Goal: Transaction & Acquisition: Purchase product/service

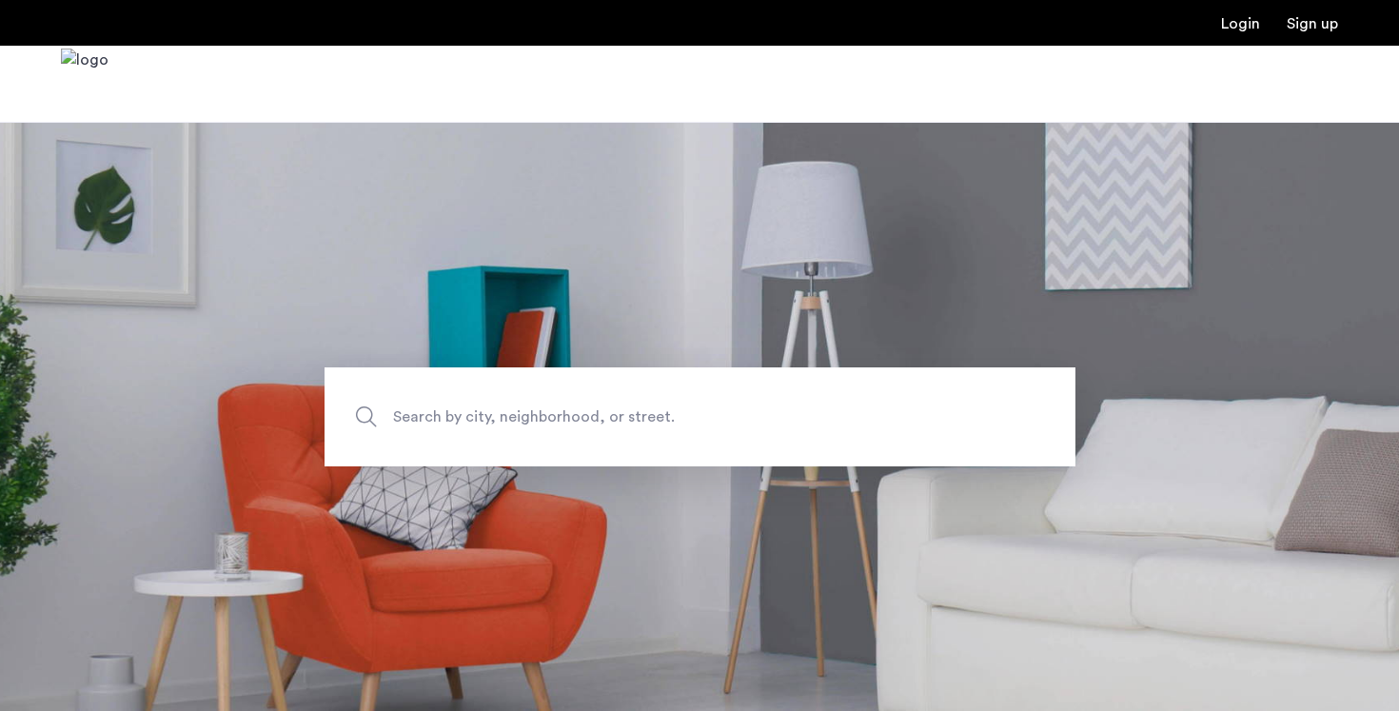
click at [533, 407] on span "Search by city, neighborhood, or street." at bounding box center [656, 417] width 526 height 26
click at [533, 407] on input "Search by city, neighborhood, or street." at bounding box center [700, 416] width 751 height 99
click at [533, 407] on span "Search by city, neighborhood, or street." at bounding box center [656, 417] width 526 height 26
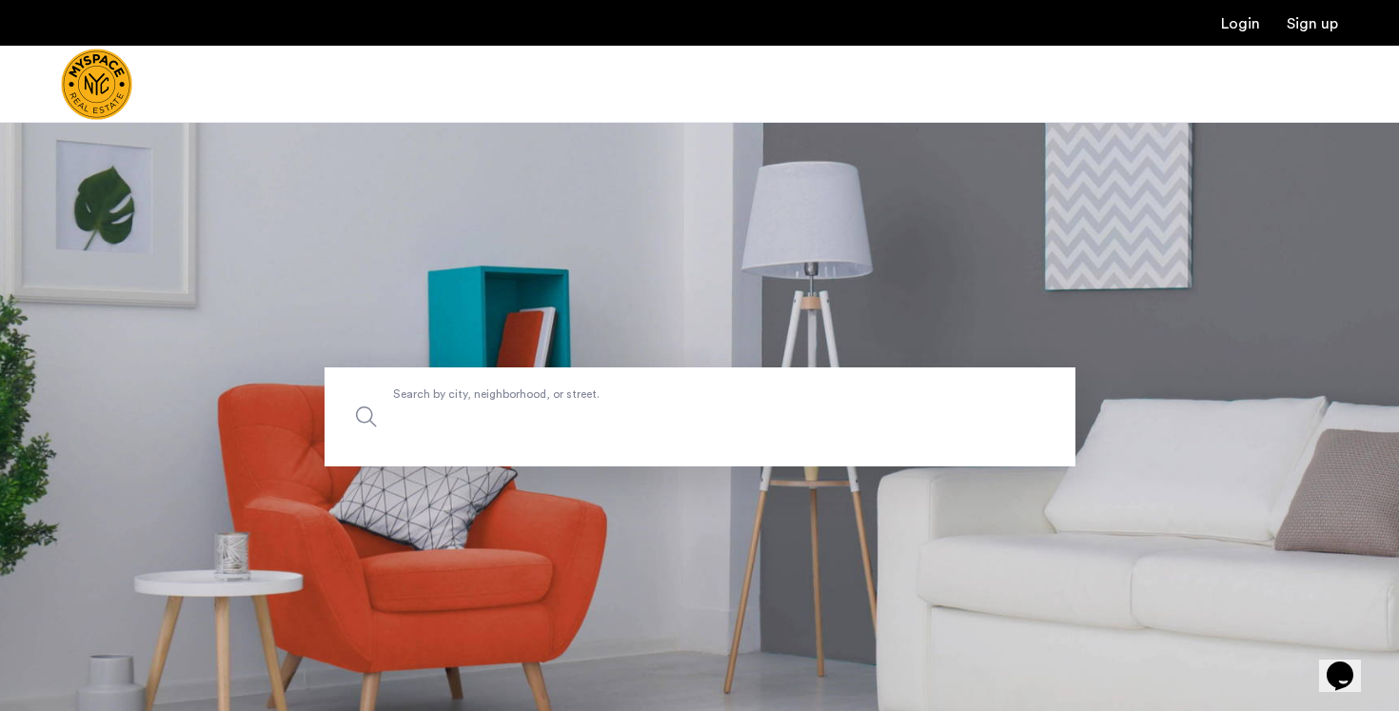
click at [533, 407] on input "Search by city, neighborhood, or street." at bounding box center [700, 416] width 751 height 99
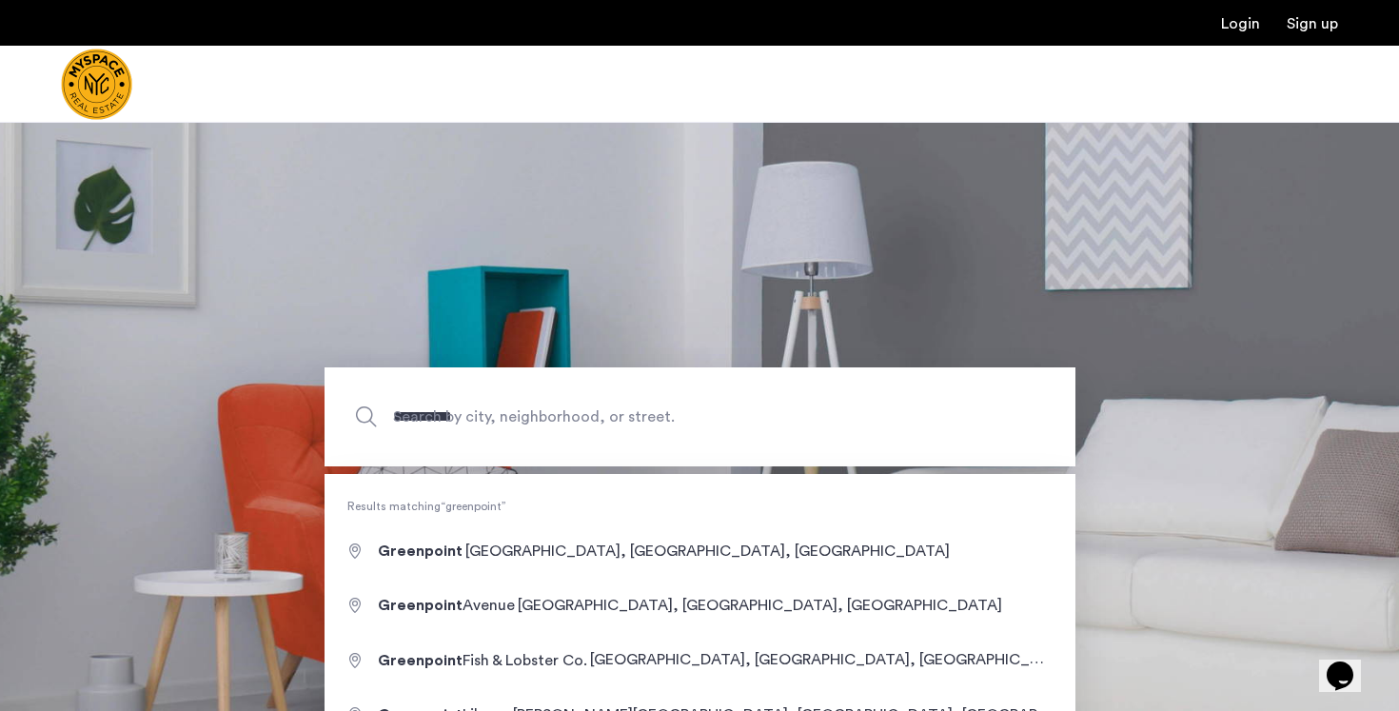
type input "**********"
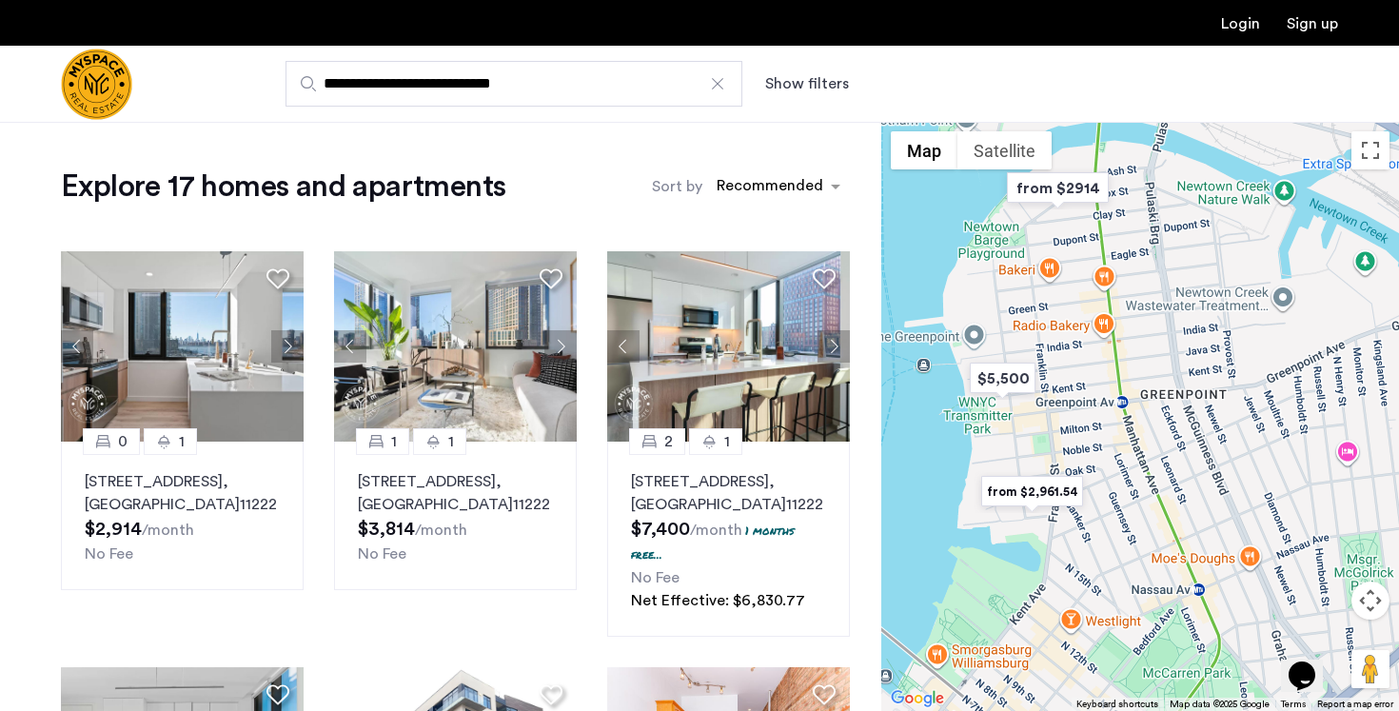
drag, startPoint x: 1297, startPoint y: 509, endPoint x: 1128, endPoint y: 383, distance: 210.8
click at [1128, 383] on div at bounding box center [1141, 416] width 518 height 589
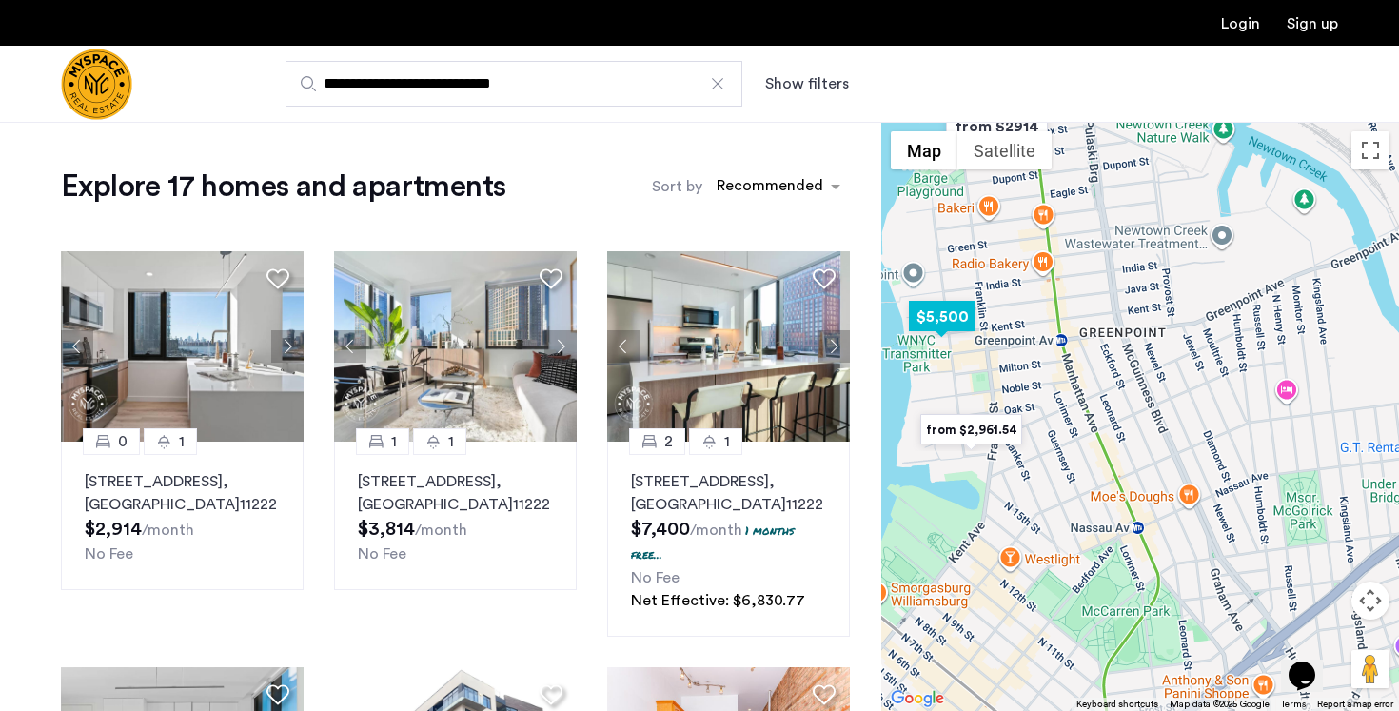
click at [958, 318] on img "$5,500" at bounding box center [942, 316] width 81 height 43
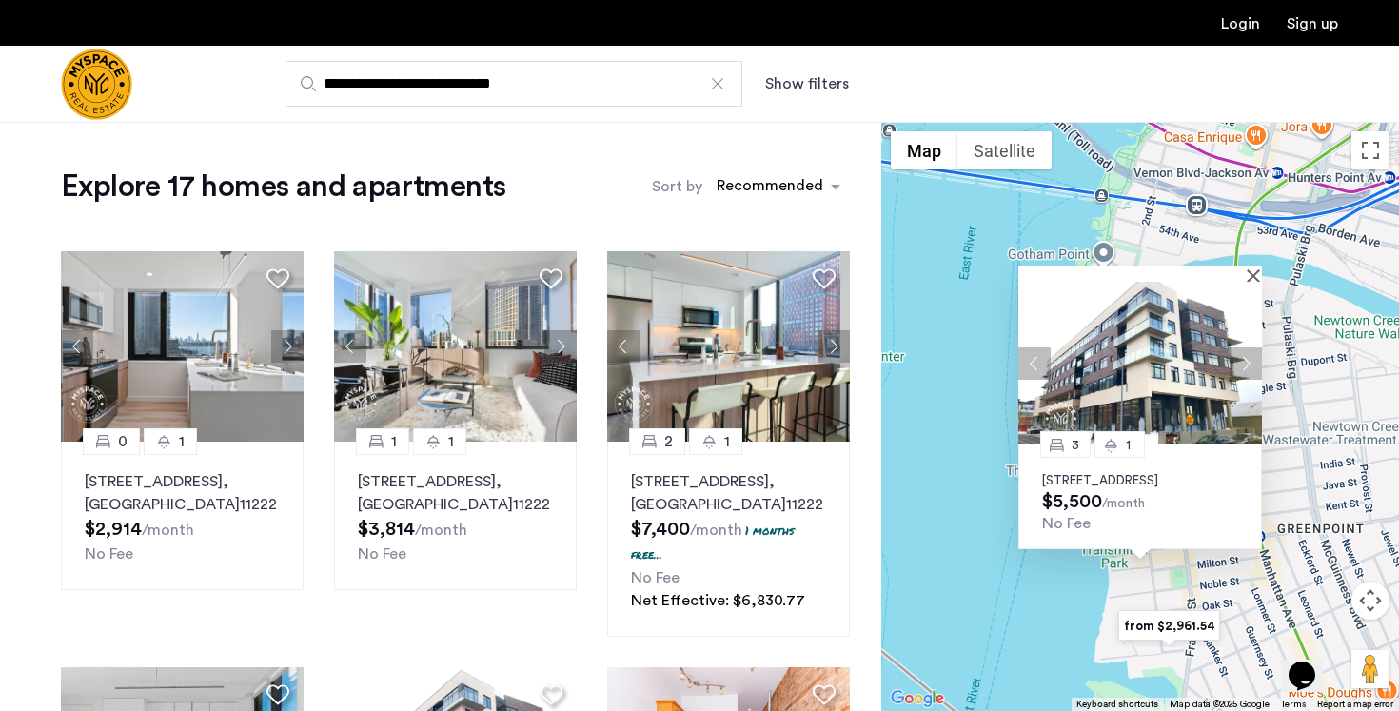
click at [1288, 467] on div "3 1 44 Kent St, Unit 503, Brooklyn, NY 11222 $5,500 /month No Fee" at bounding box center [1141, 416] width 518 height 589
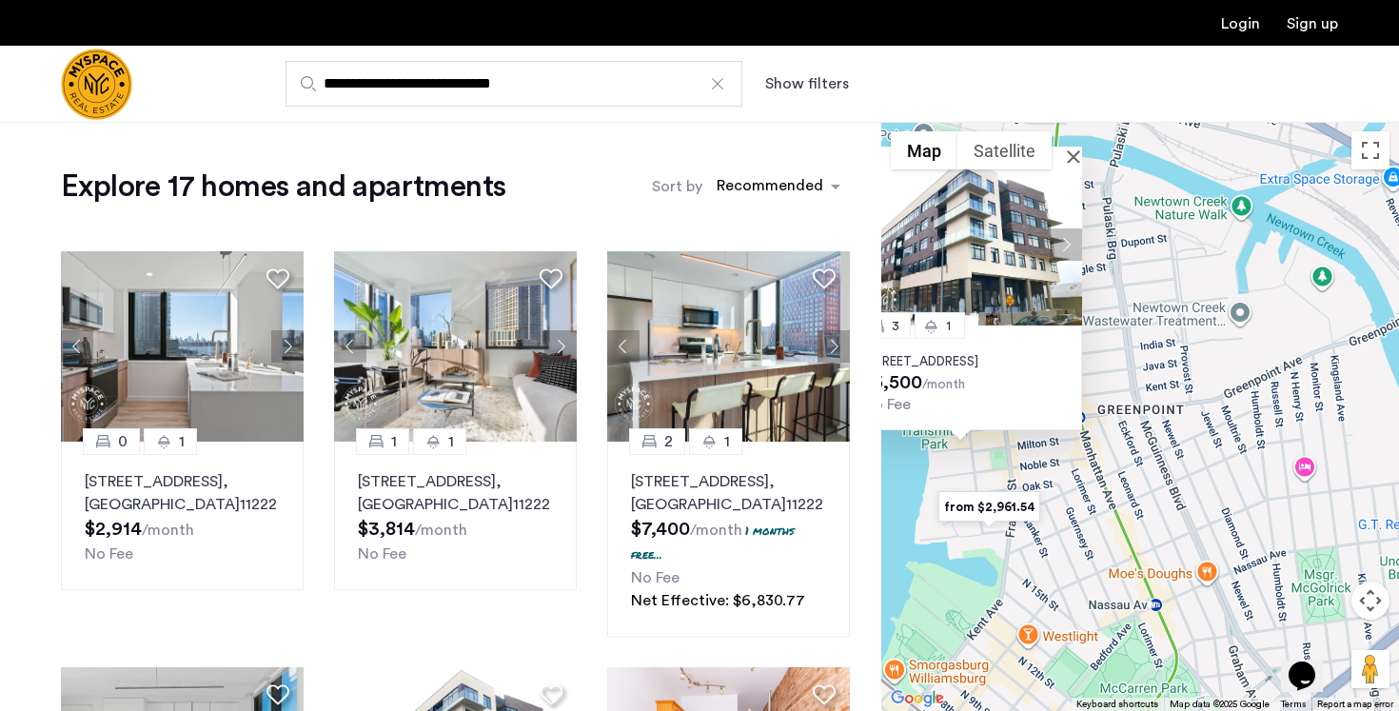
drag, startPoint x: 1290, startPoint y: 479, endPoint x: 1108, endPoint y: 360, distance: 217.3
click at [1108, 360] on div "3 1 44 Kent St, Unit 503, Brooklyn, NY 11222 $5,500 /month No Fee" at bounding box center [1141, 416] width 518 height 589
click at [1073, 149] on button "Close" at bounding box center [1077, 155] width 13 height 13
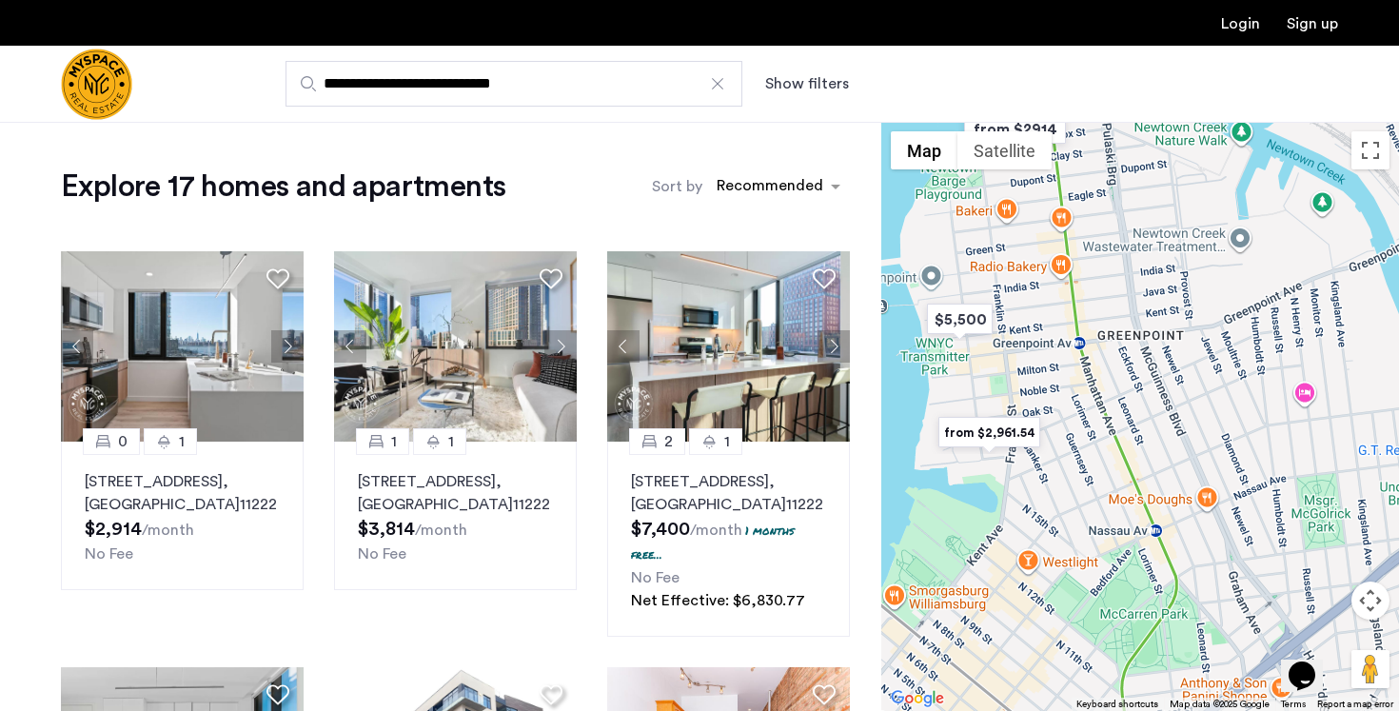
drag, startPoint x: 1123, startPoint y: 414, endPoint x: 1123, endPoint y: 336, distance: 78.1
click at [1123, 336] on div at bounding box center [1141, 416] width 518 height 589
click at [1023, 427] on img "from $2,961.54" at bounding box center [989, 430] width 117 height 43
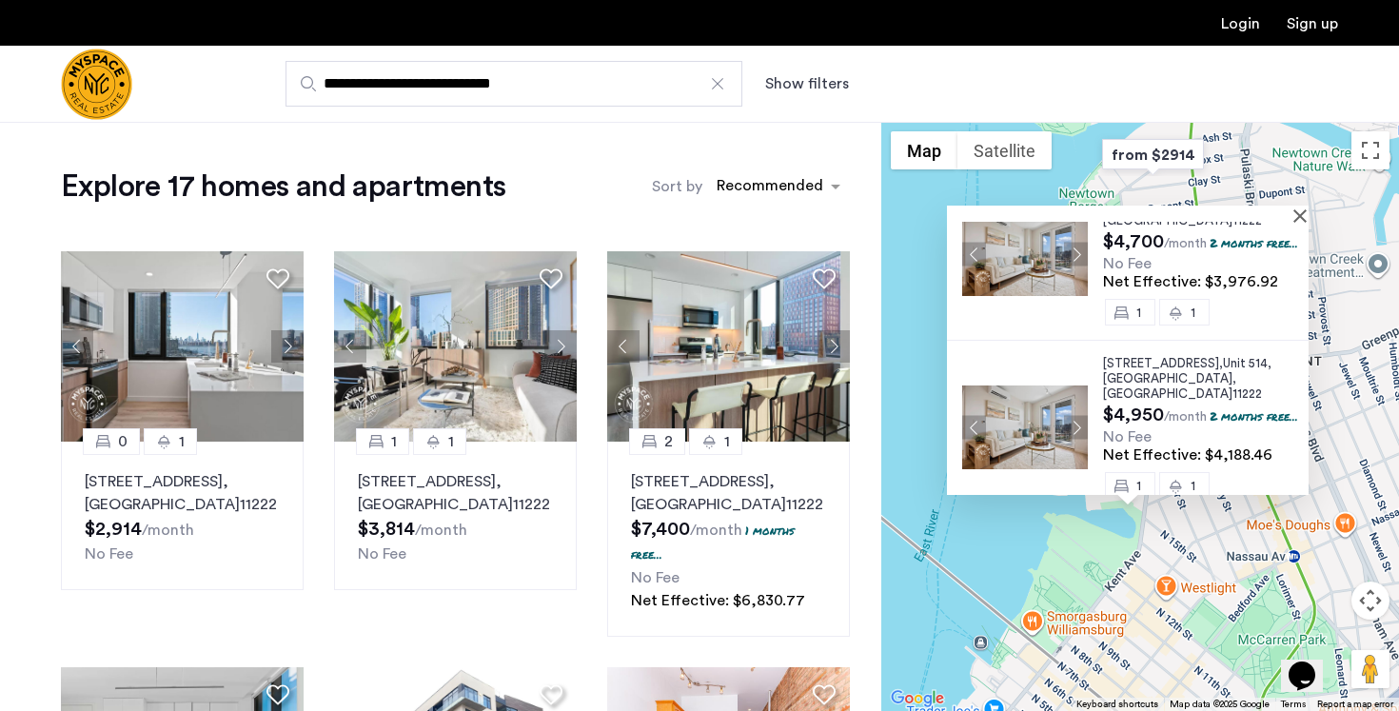
scroll to position [359, 0]
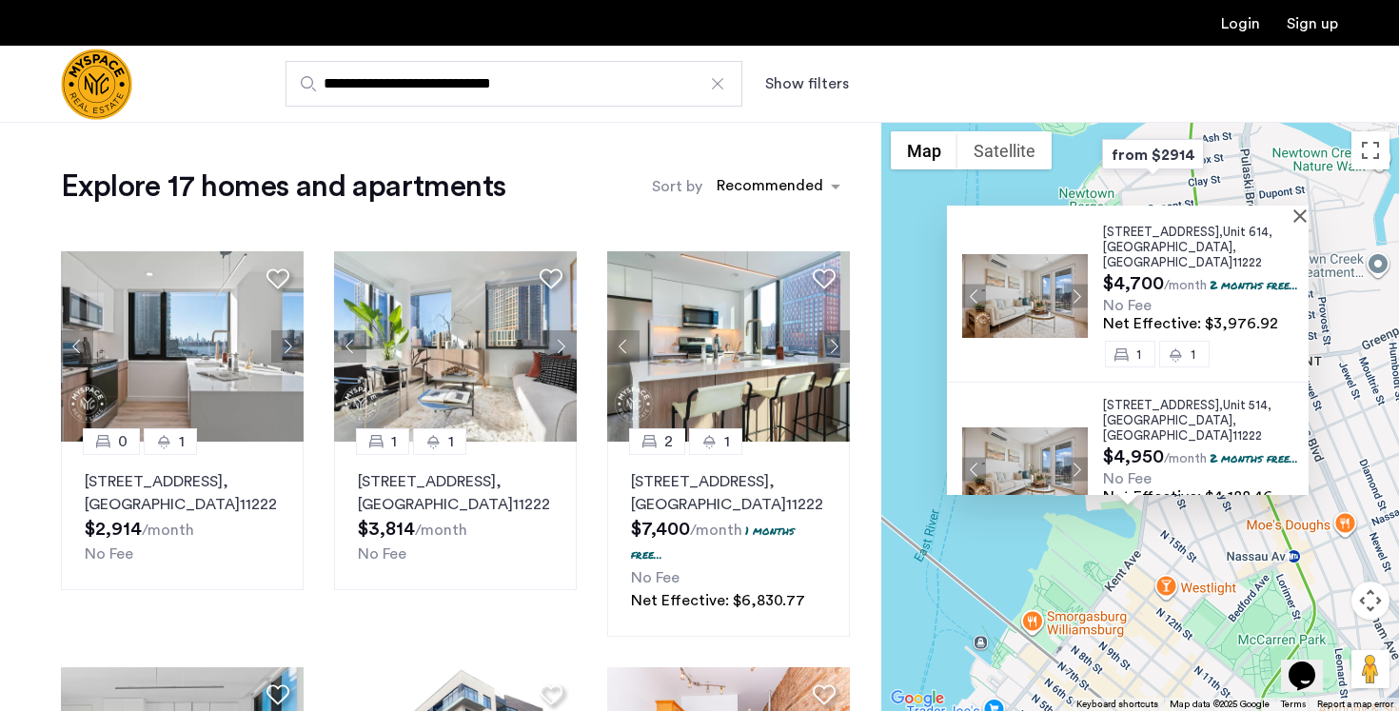
click at [1223, 399] on span "Unit 514," at bounding box center [1247, 405] width 49 height 12
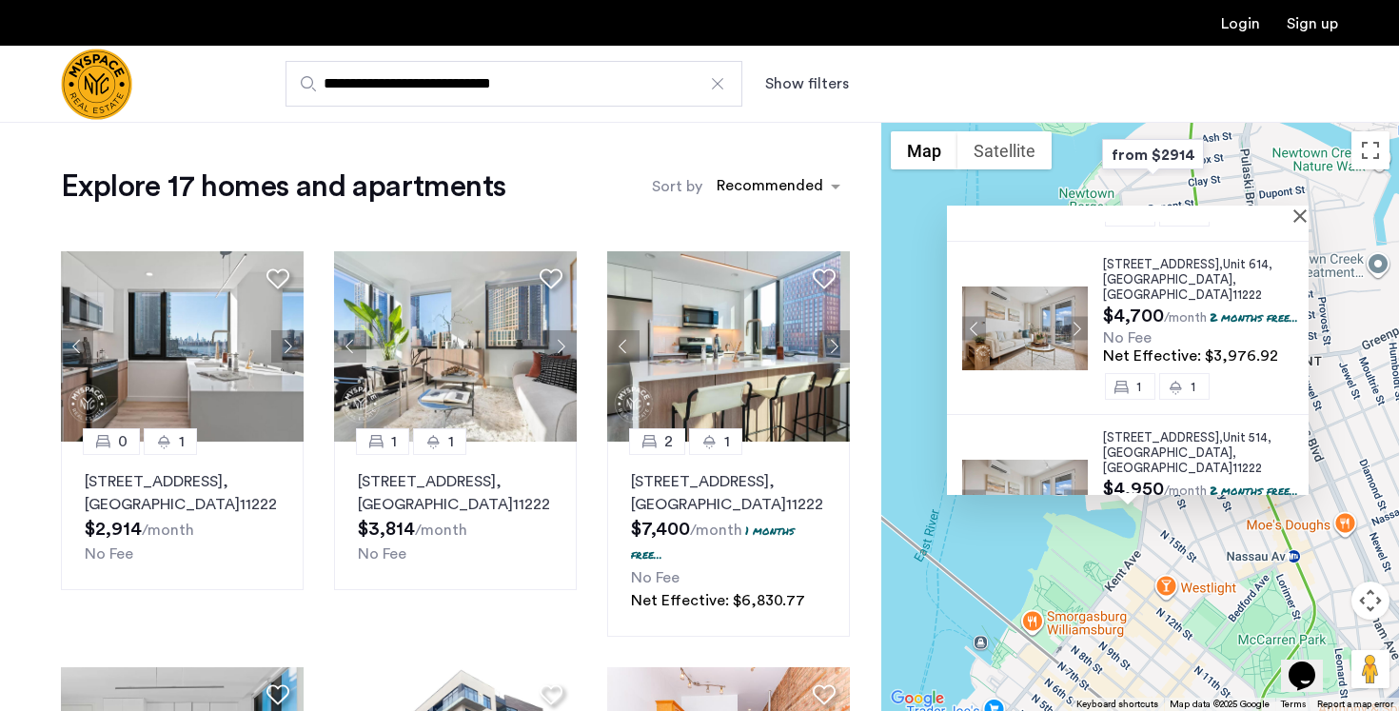
scroll to position [319, 0]
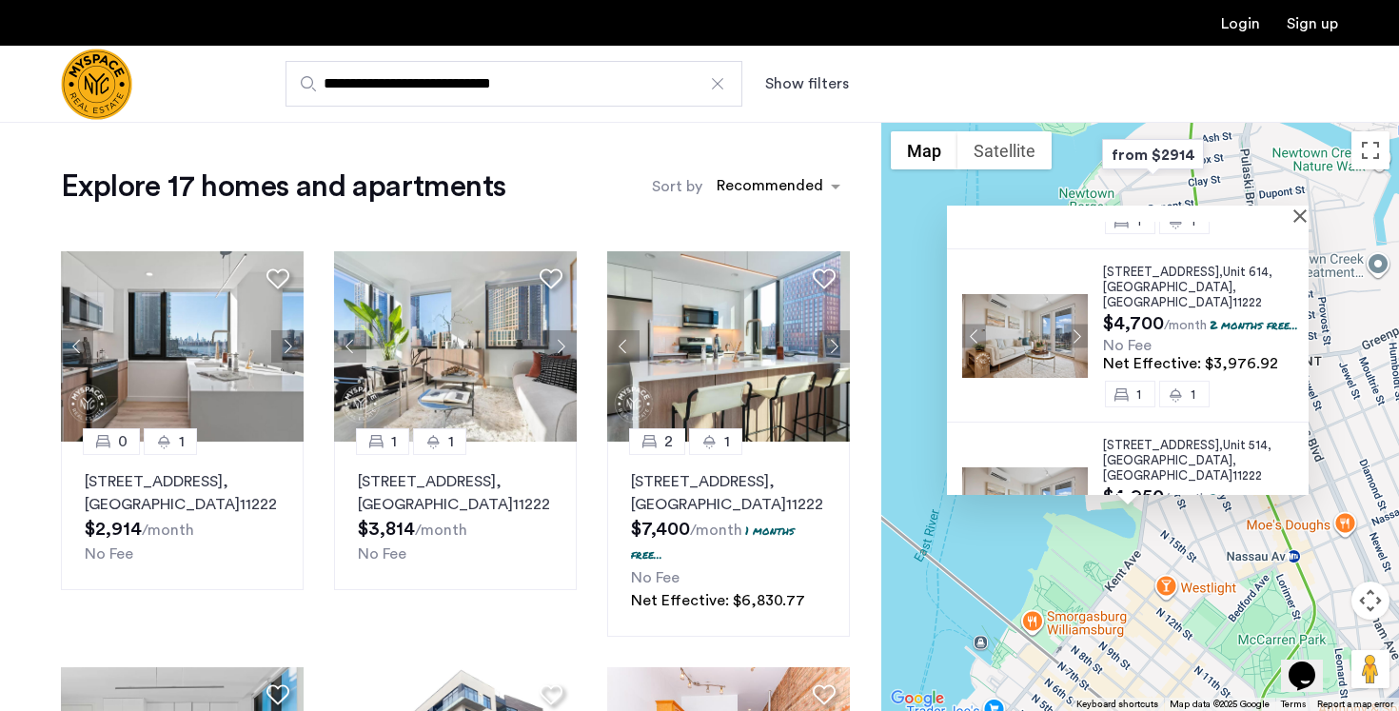
click at [1223, 266] on span "Unit 614," at bounding box center [1248, 272] width 50 height 12
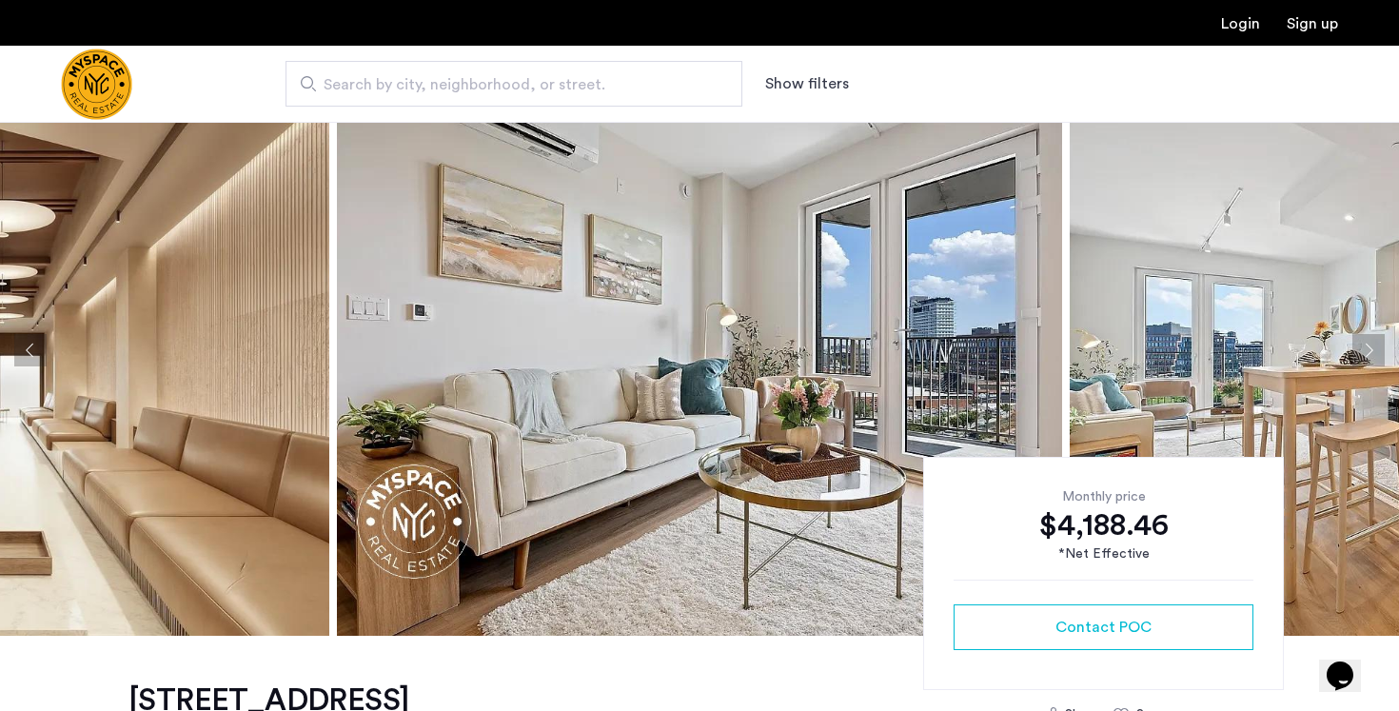
scroll to position [71, 0]
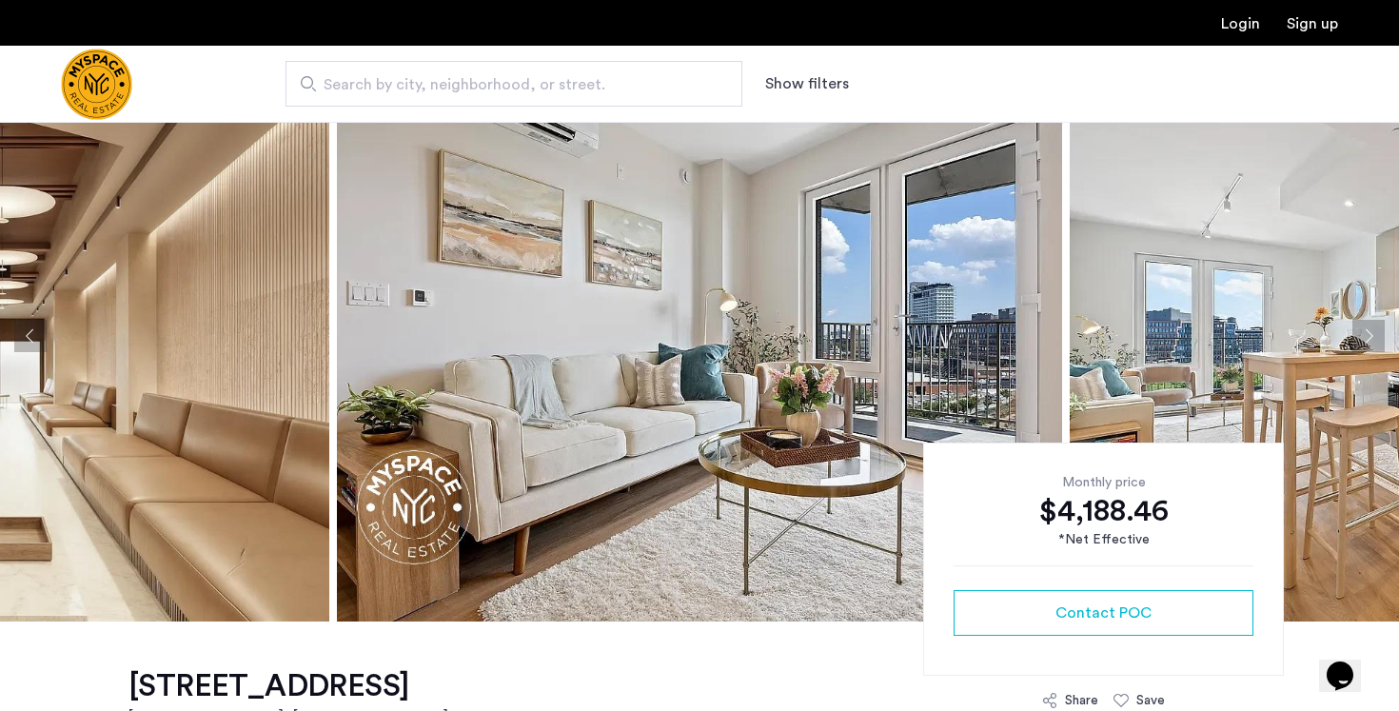
click at [650, 360] on img at bounding box center [699, 335] width 725 height 571
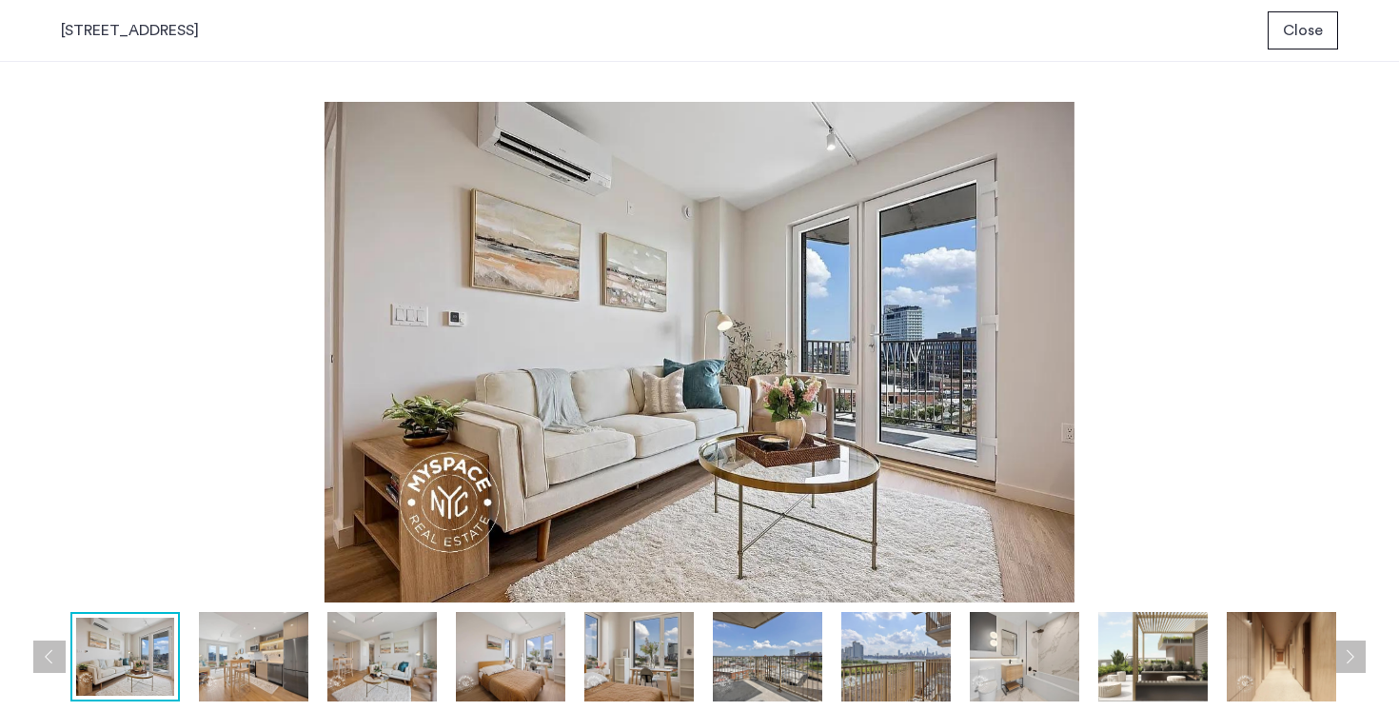
click at [234, 653] on img at bounding box center [253, 657] width 109 height 90
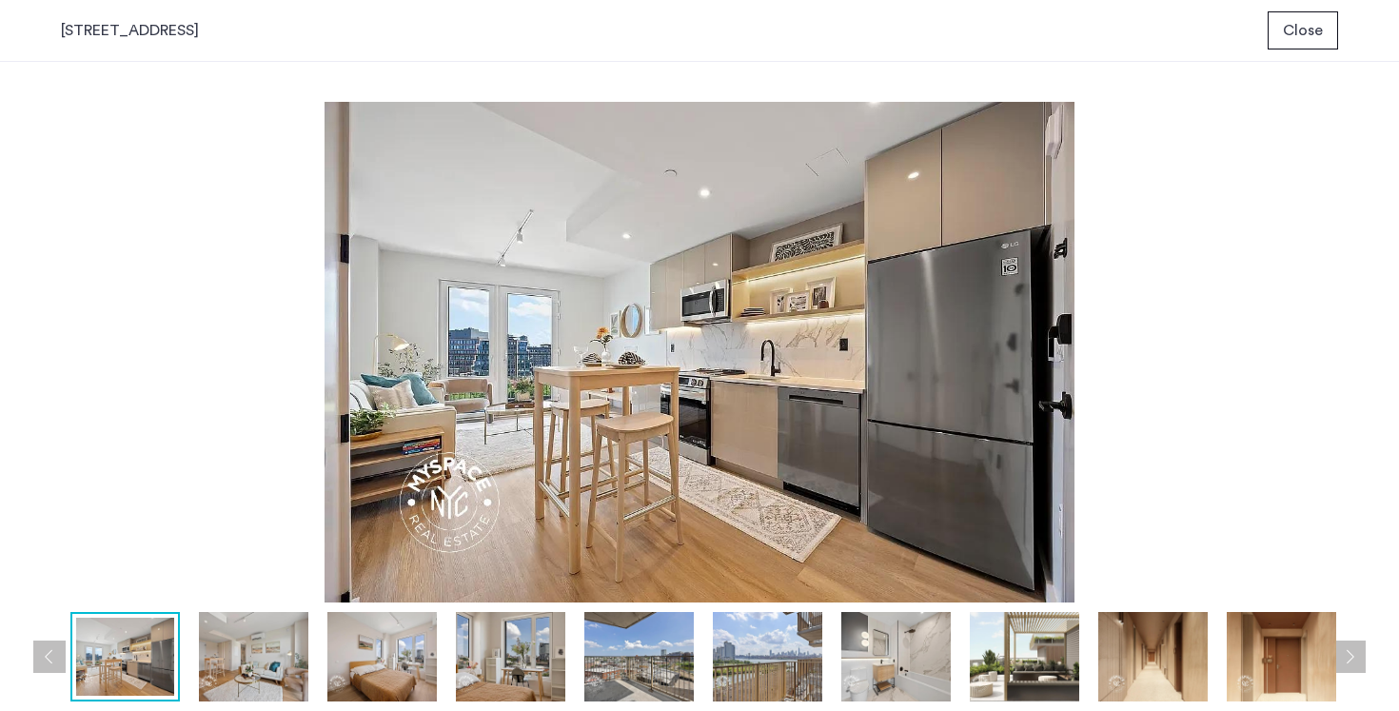
click at [418, 659] on img at bounding box center [381, 657] width 109 height 90
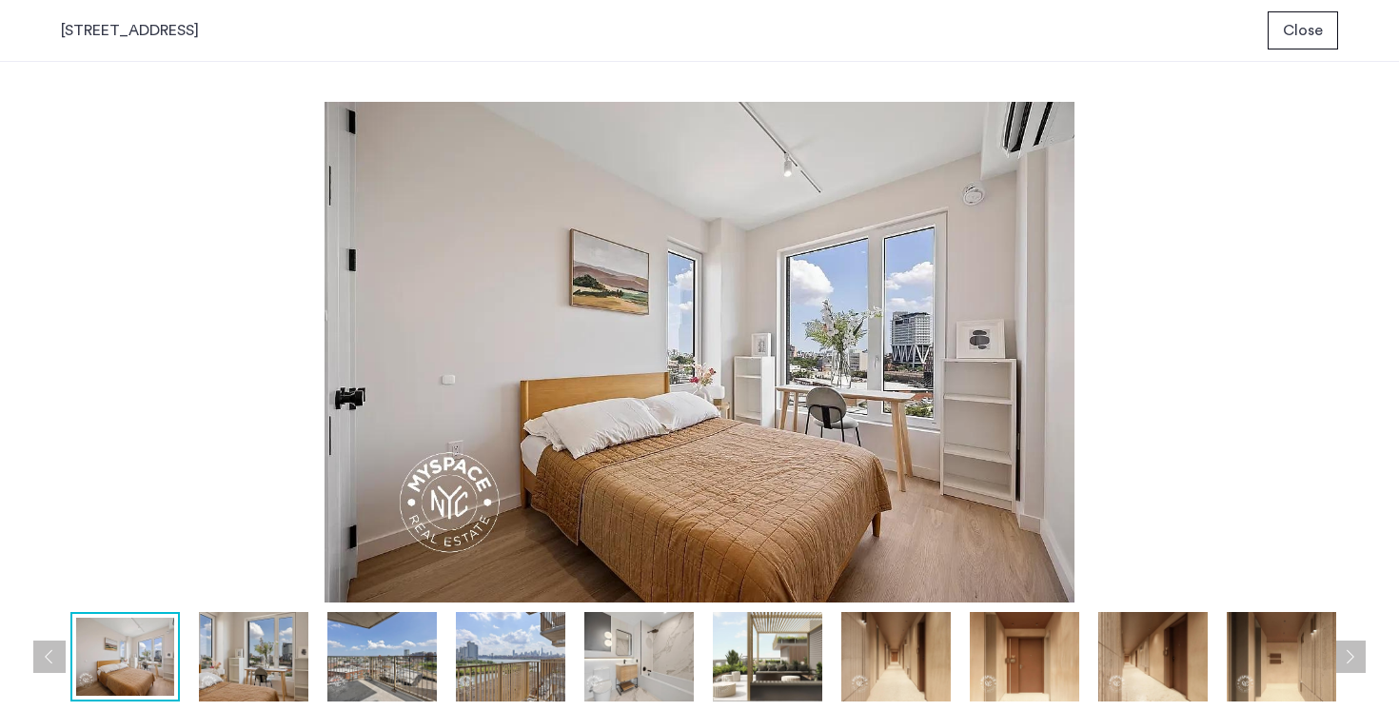
click at [225, 673] on img at bounding box center [253, 657] width 109 height 90
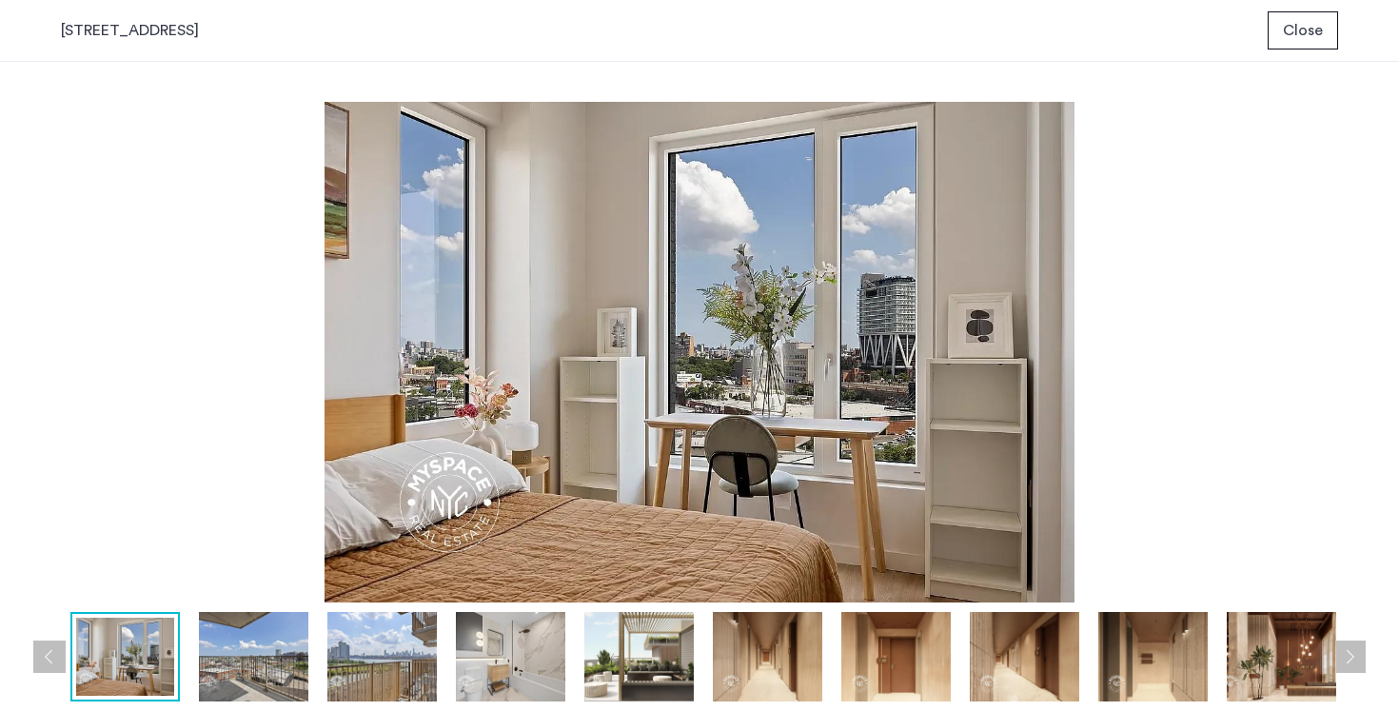
click at [42, 659] on button "Previous apartment" at bounding box center [49, 657] width 32 height 32
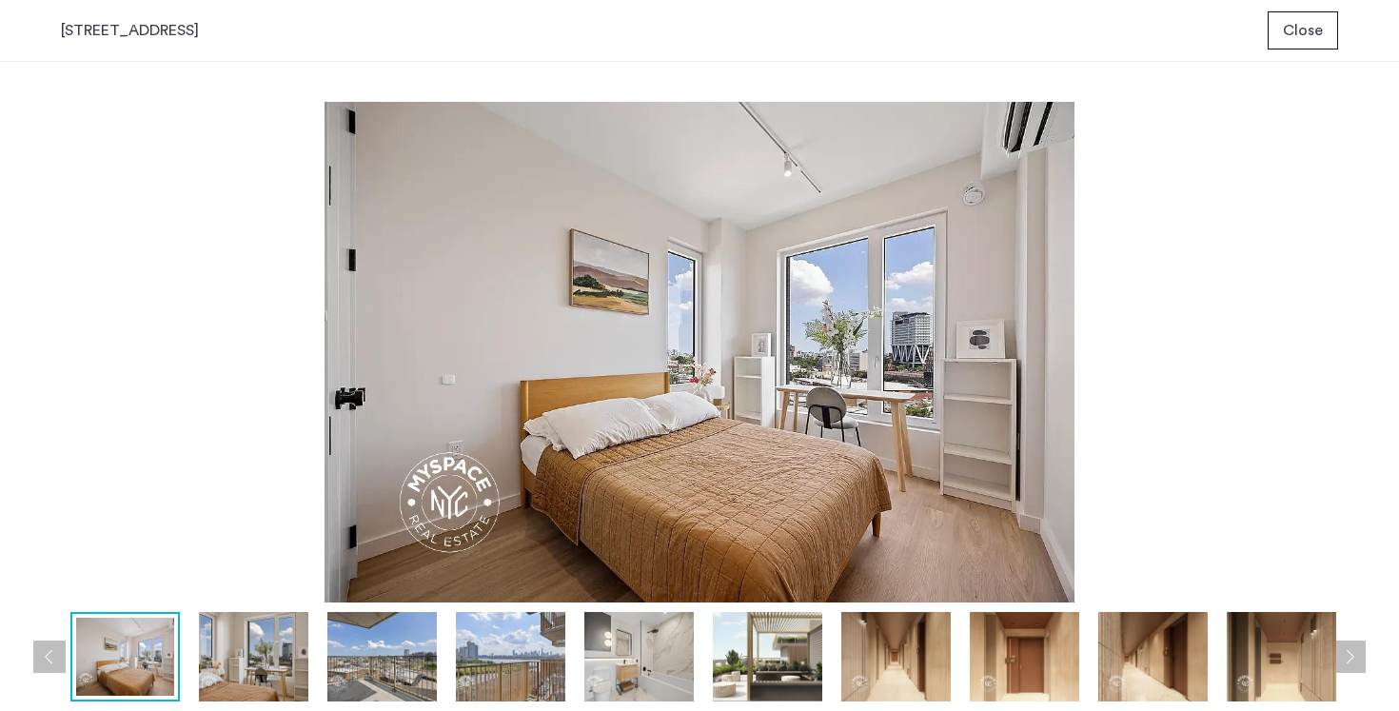
click at [42, 659] on button "Previous apartment" at bounding box center [49, 657] width 32 height 32
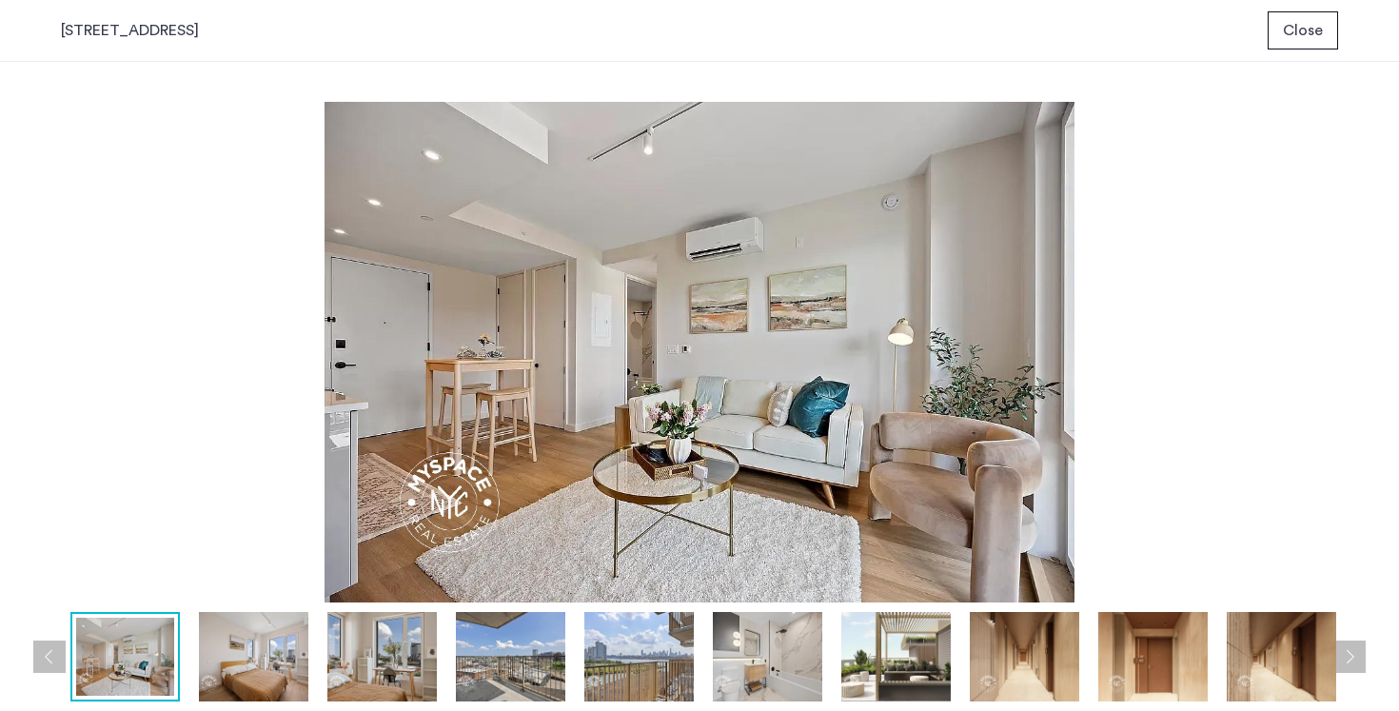
click at [42, 659] on button "Previous apartment" at bounding box center [49, 657] width 32 height 32
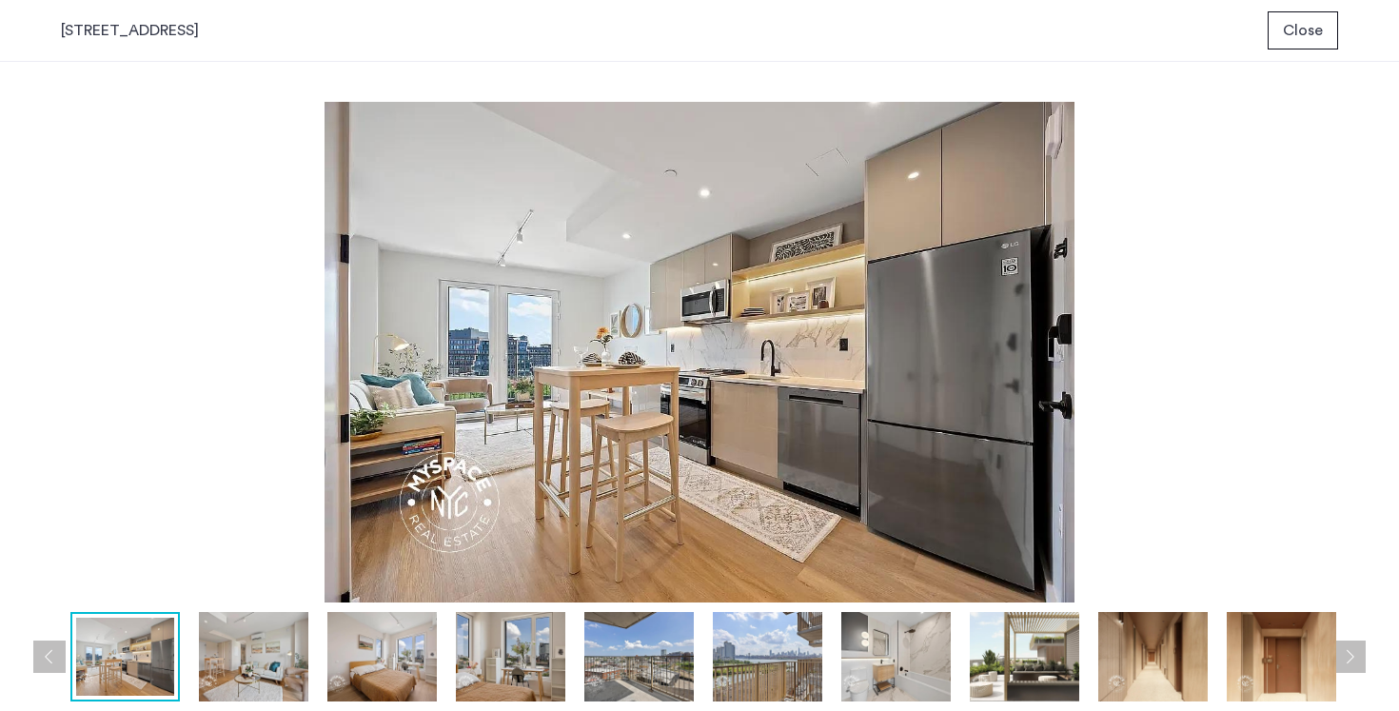
click at [41, 657] on button "Previous apartment" at bounding box center [49, 657] width 32 height 32
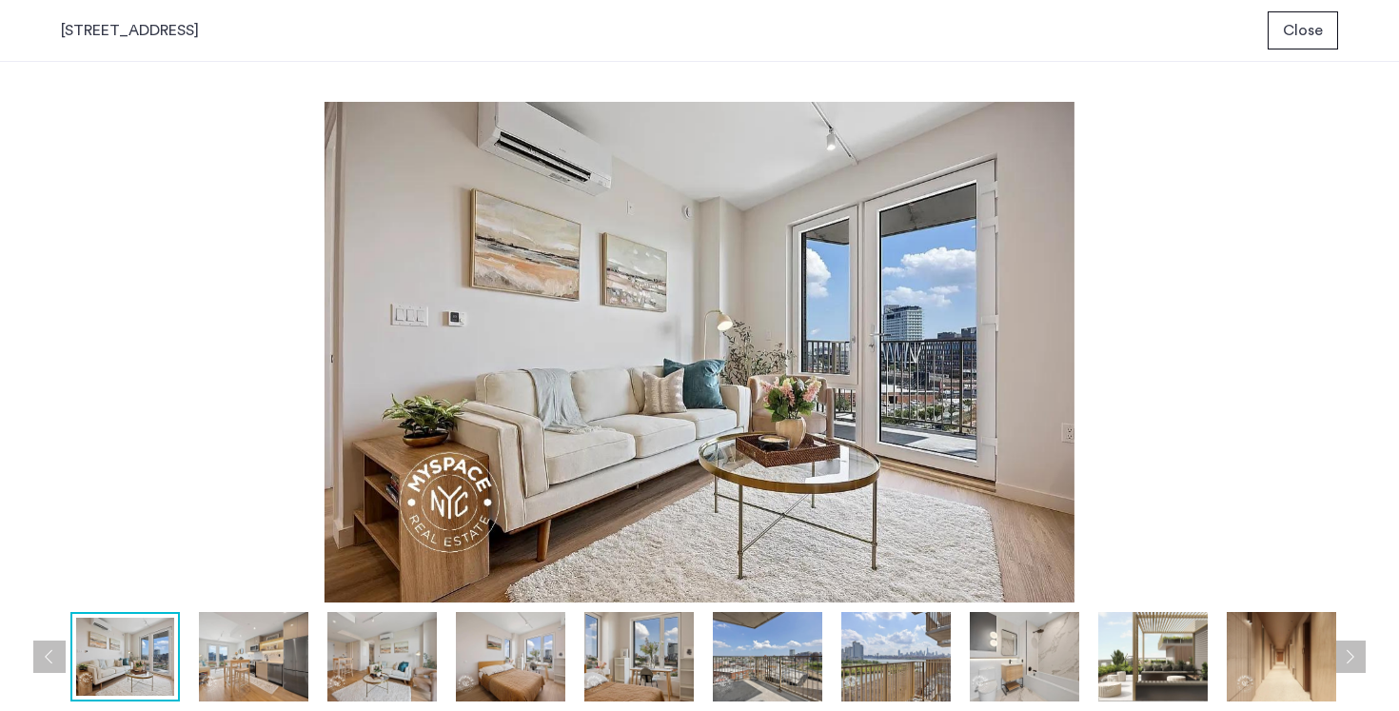
click at [41, 657] on button "Previous apartment" at bounding box center [49, 657] width 32 height 32
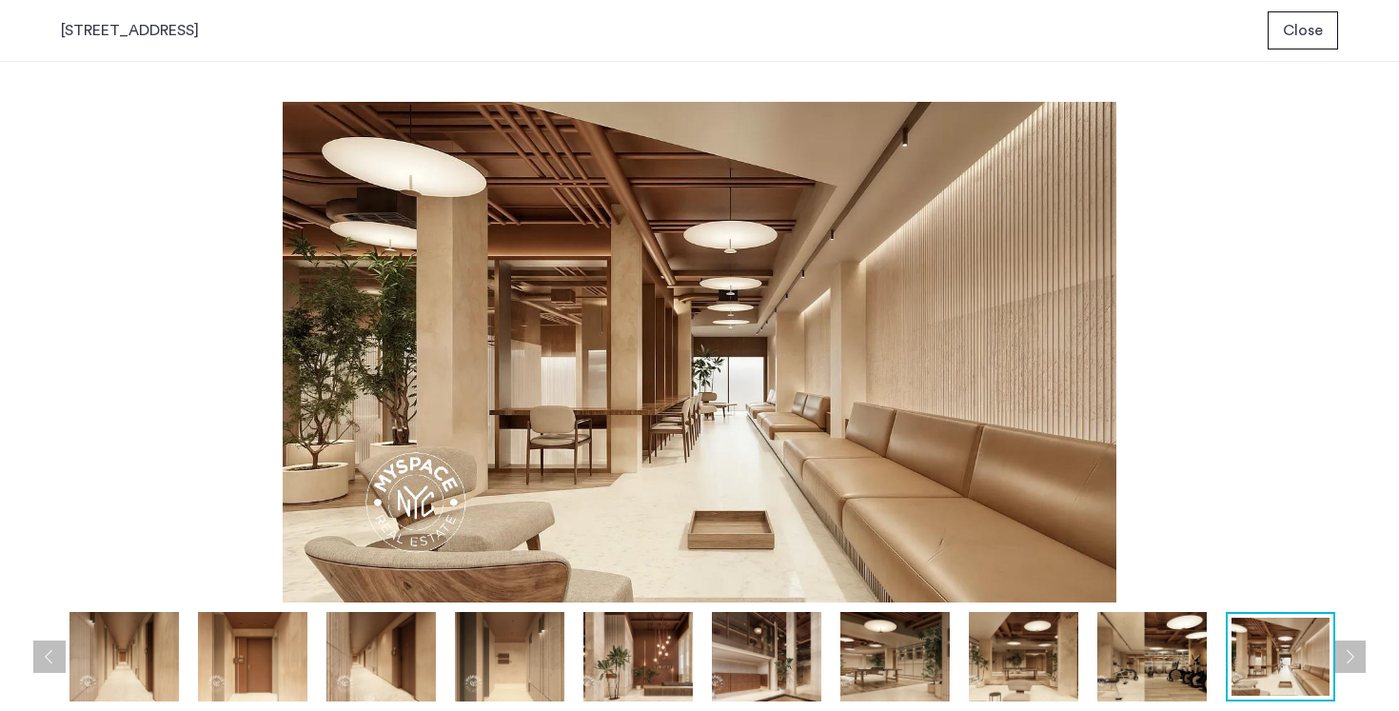
click at [1355, 655] on button "Next apartment" at bounding box center [1350, 657] width 32 height 32
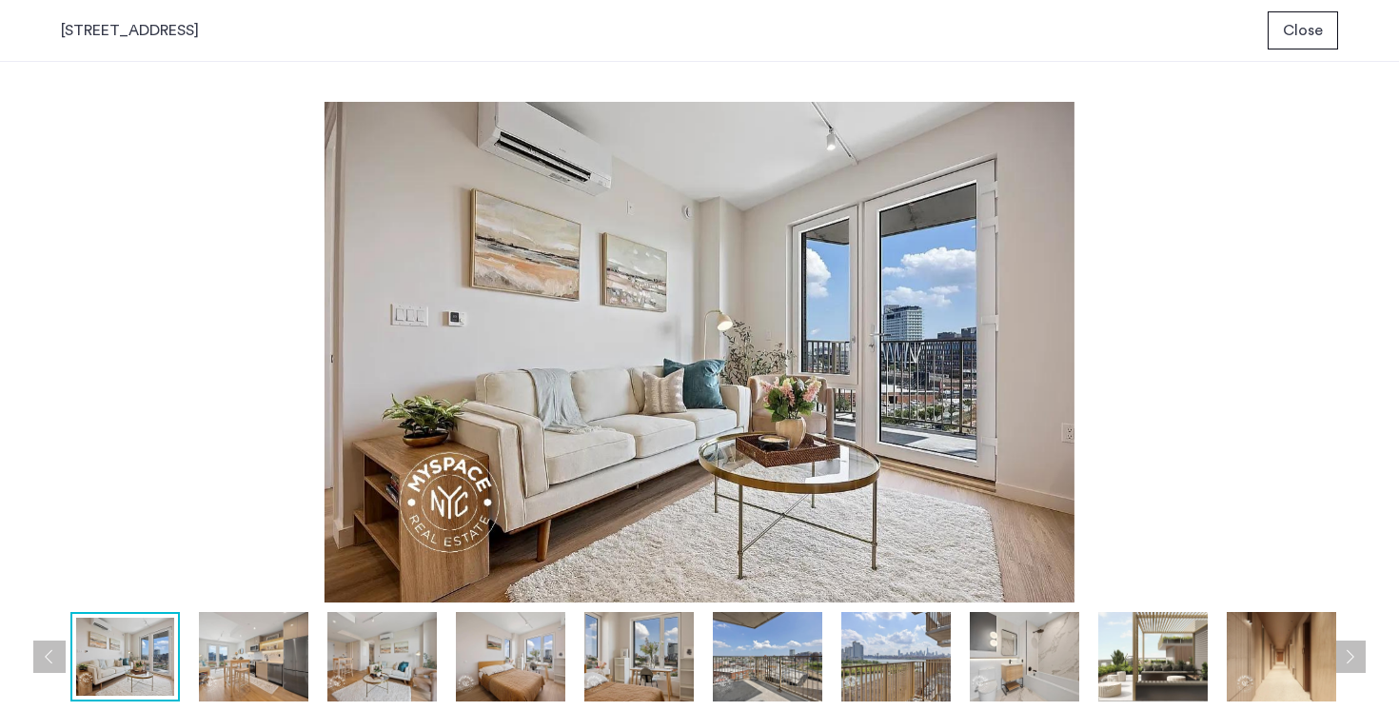
click at [1355, 655] on button "Next apartment" at bounding box center [1350, 657] width 32 height 32
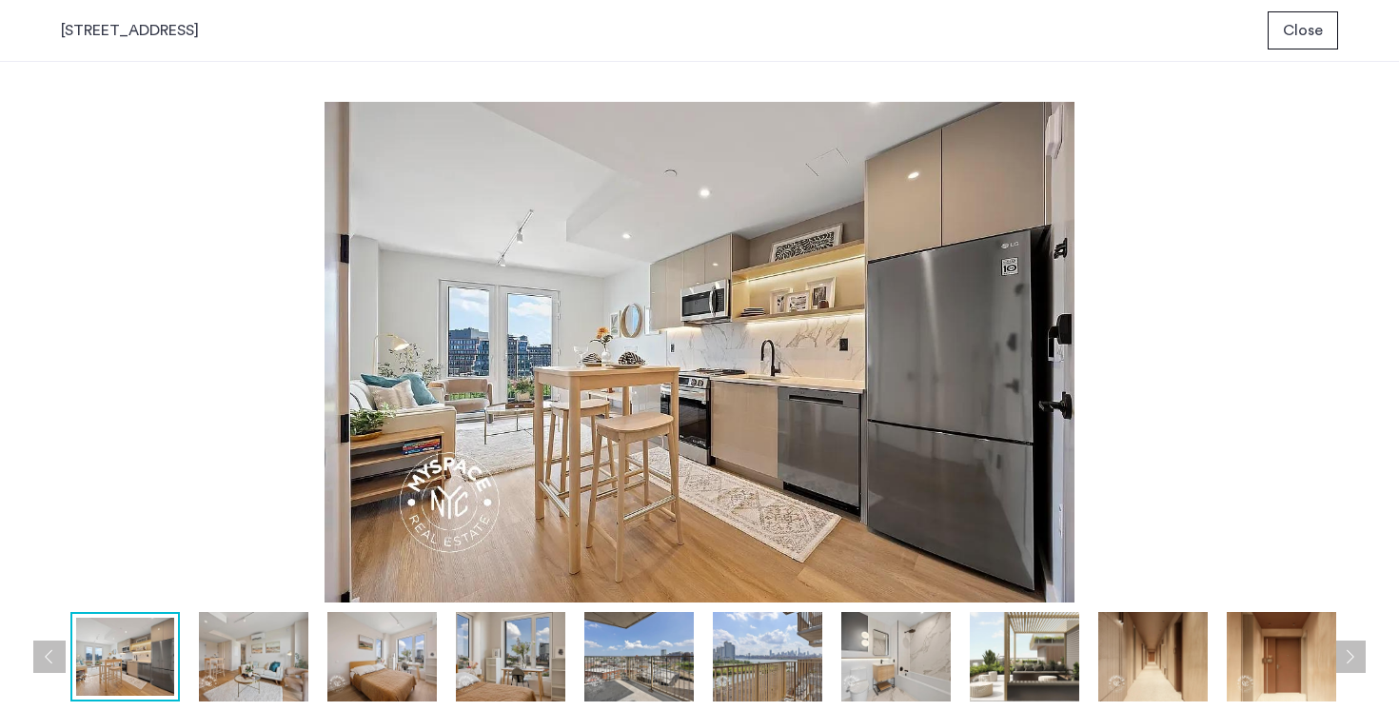
click at [1355, 656] on button "Next apartment" at bounding box center [1350, 657] width 32 height 32
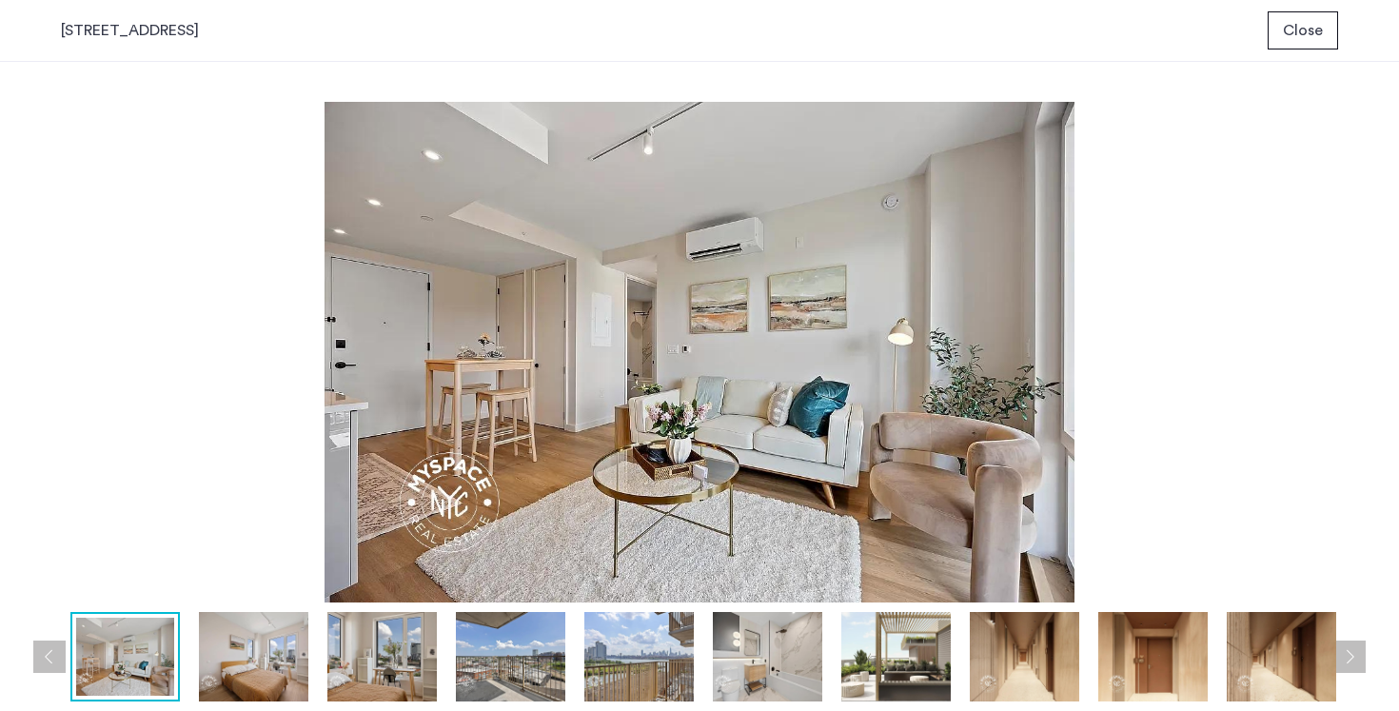
click at [1355, 656] on button "Next apartment" at bounding box center [1350, 657] width 32 height 32
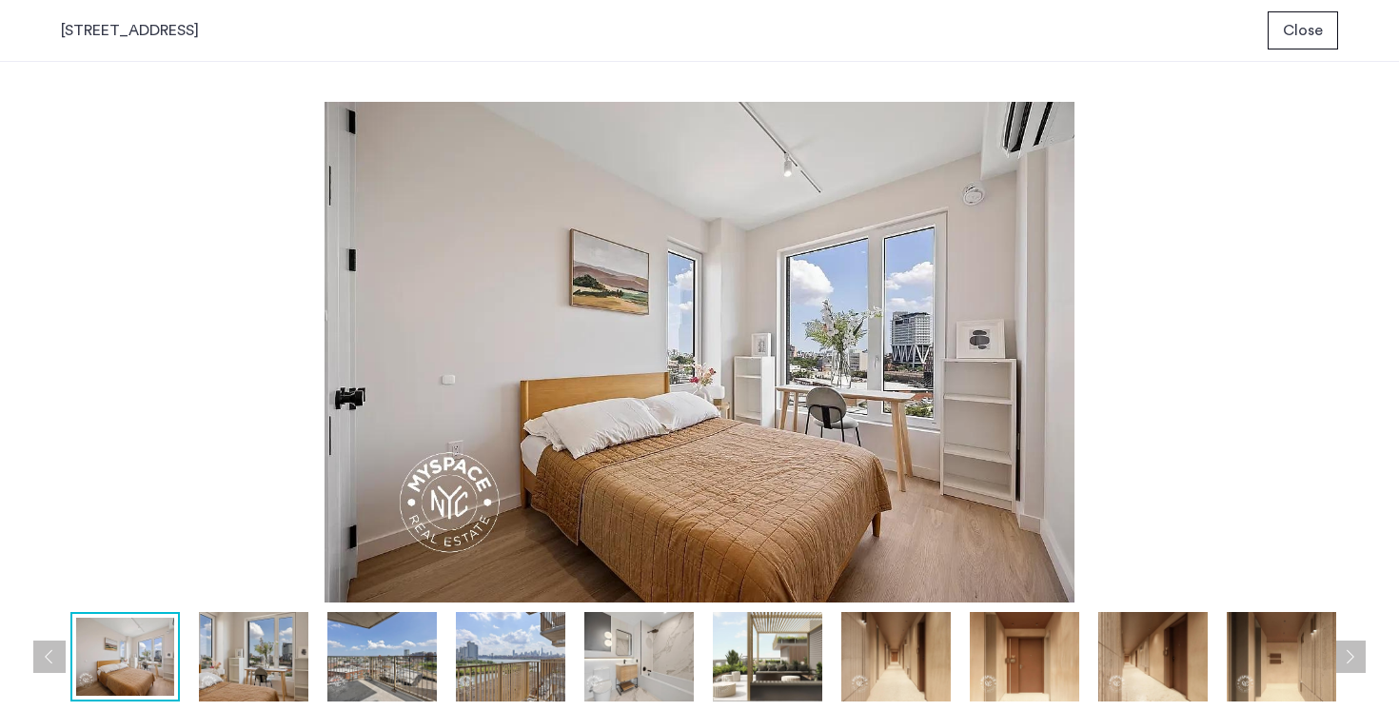
click at [47, 665] on button "Previous apartment" at bounding box center [49, 657] width 32 height 32
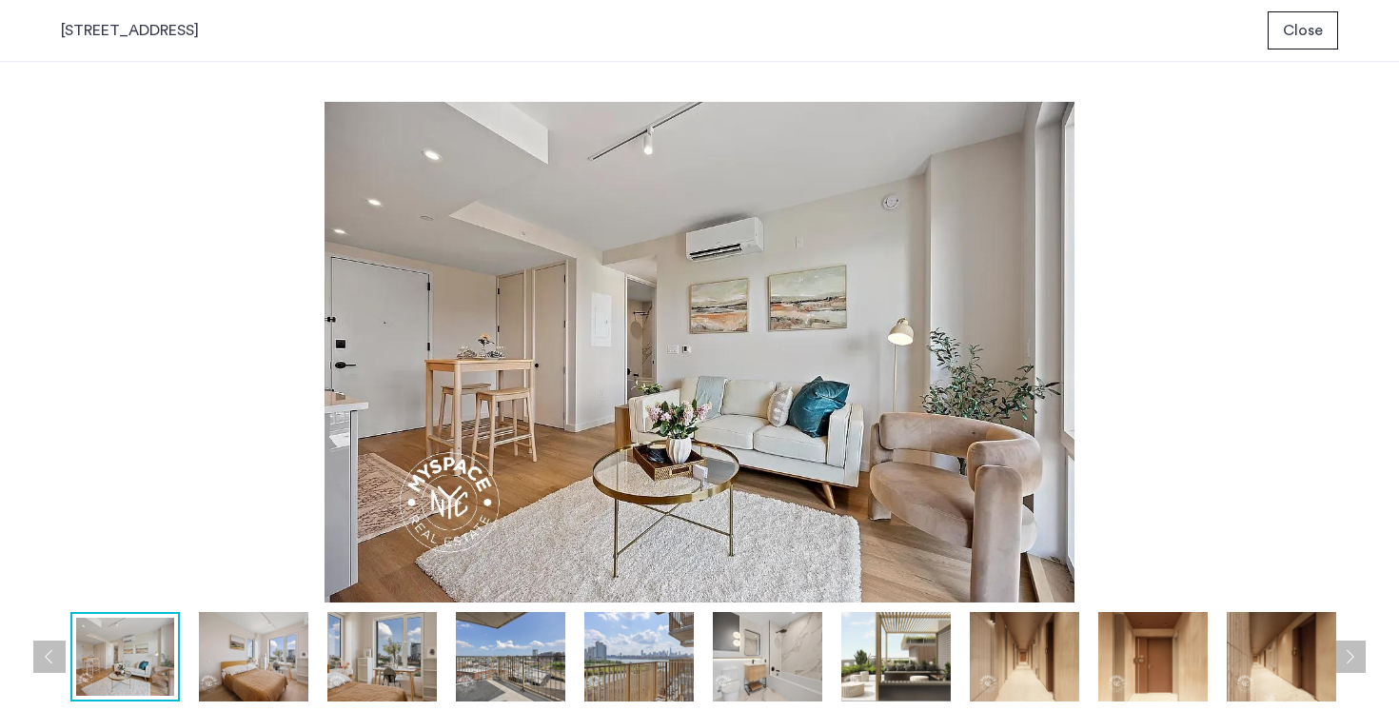
click at [1363, 660] on button "Next apartment" at bounding box center [1350, 657] width 32 height 32
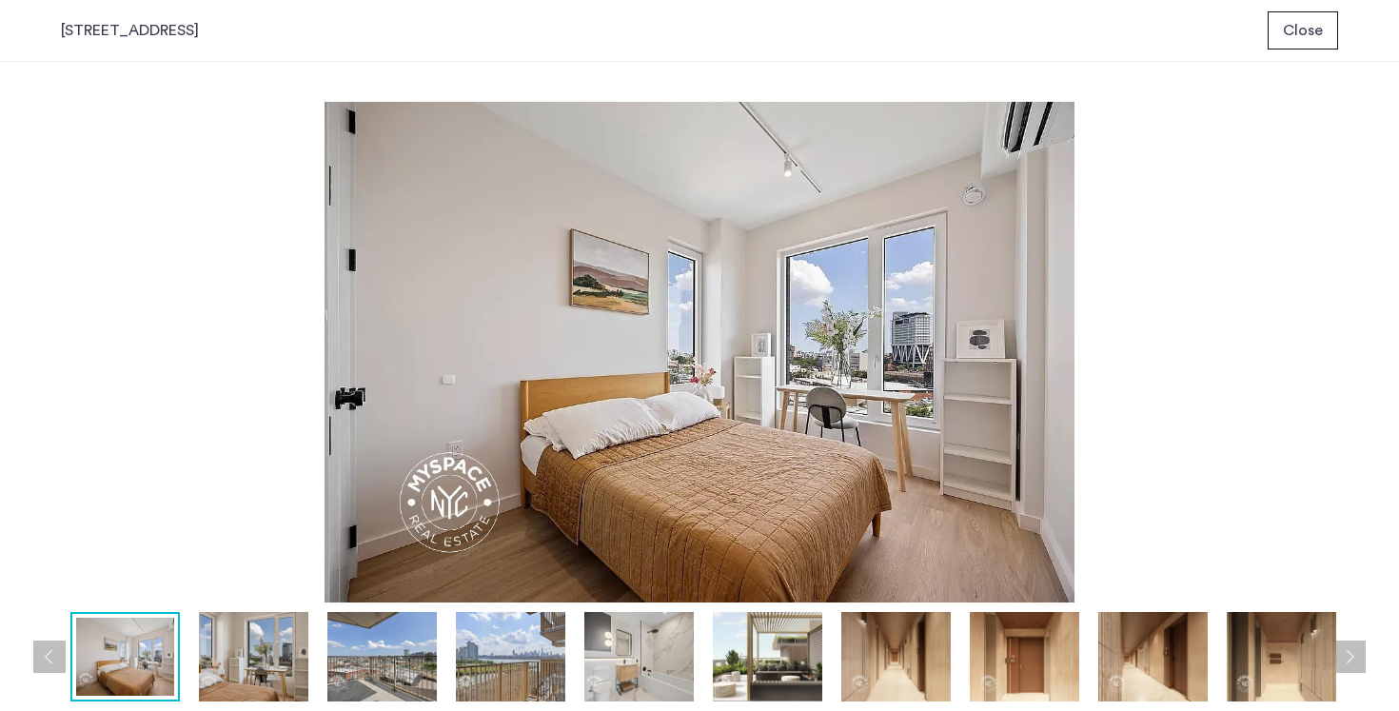
click at [1363, 660] on button "Next apartment" at bounding box center [1350, 657] width 32 height 32
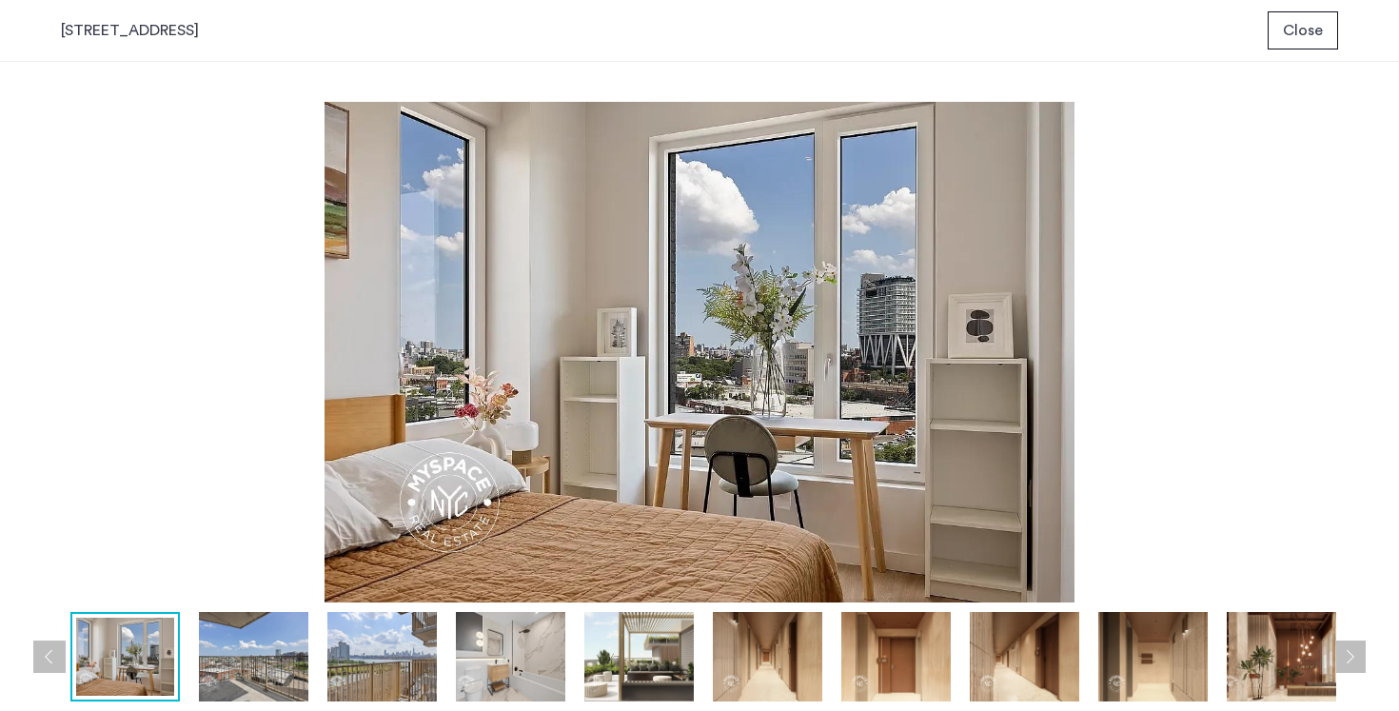
click at [1363, 663] on button "Next apartment" at bounding box center [1350, 657] width 32 height 32
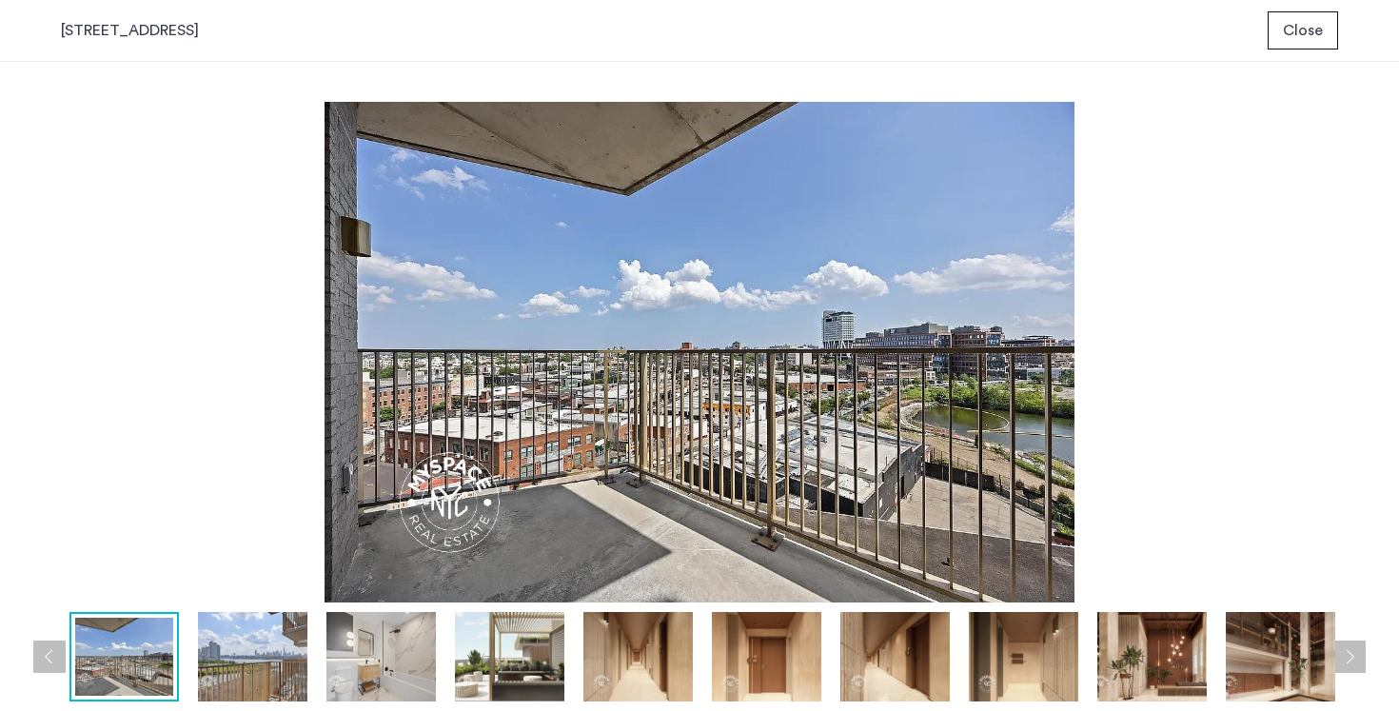
click at [1363, 663] on button "Next apartment" at bounding box center [1350, 657] width 32 height 32
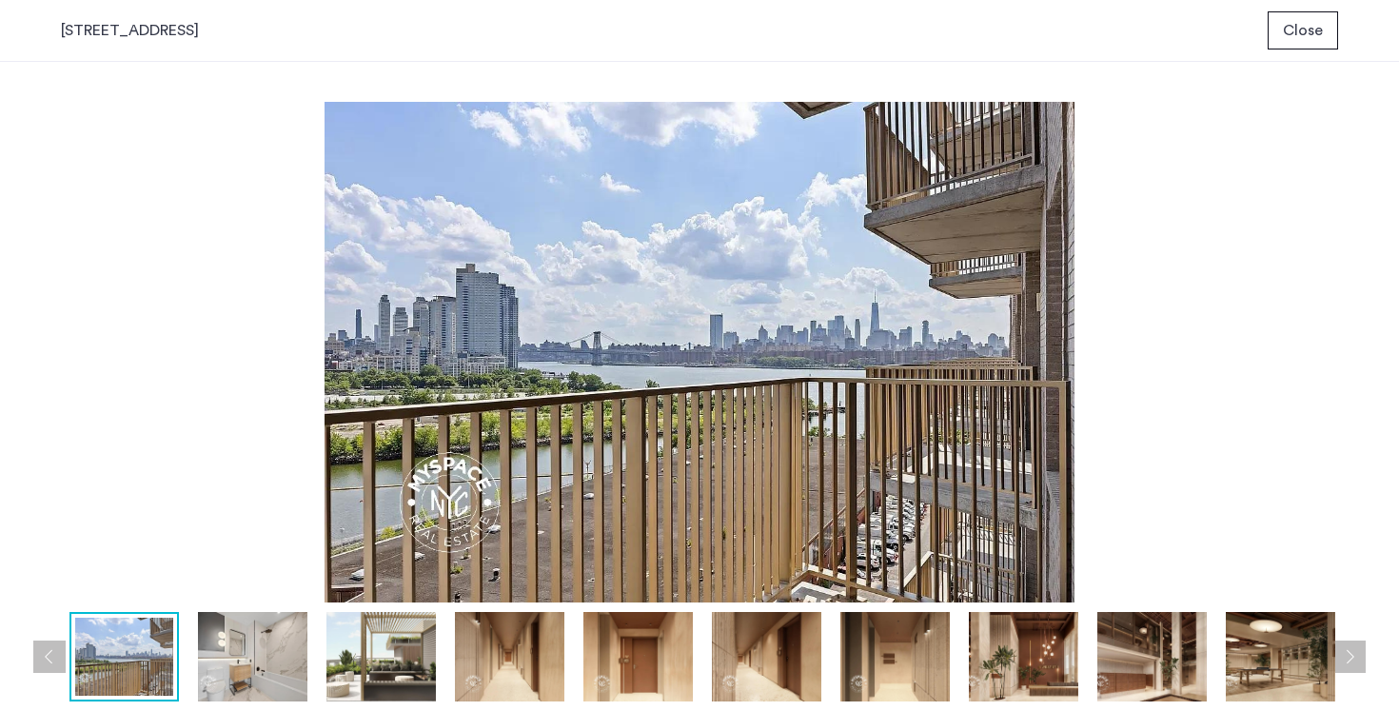
click at [1363, 663] on button "Next apartment" at bounding box center [1350, 657] width 32 height 32
